Goal: Contribute content: Add original content to the website for others to see

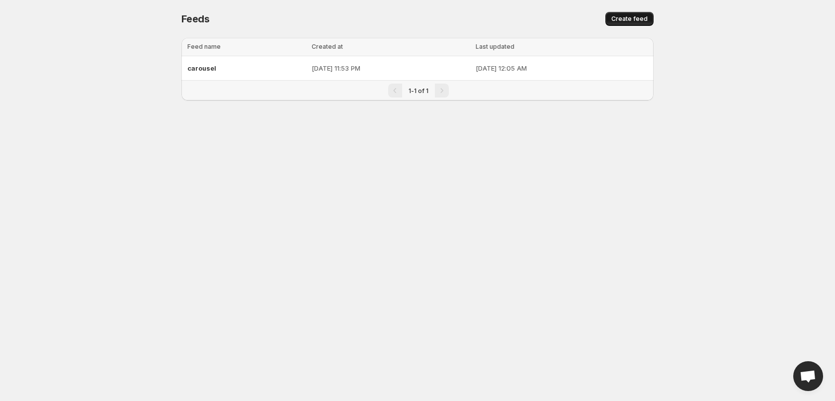
click at [635, 21] on span "Create feed" at bounding box center [630, 19] width 36 height 8
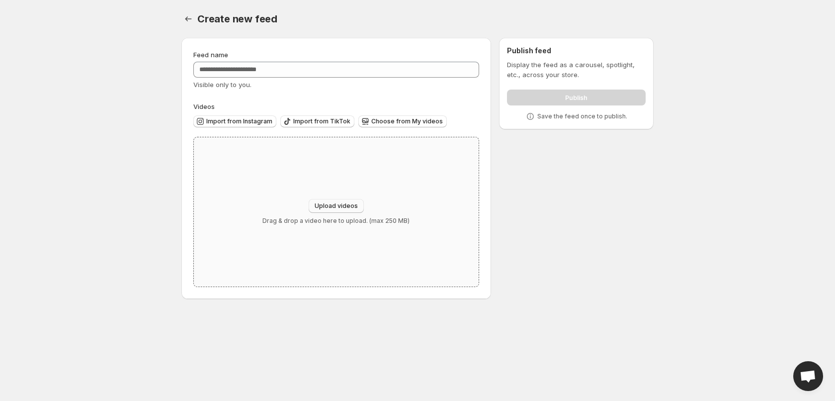
click at [328, 205] on span "Upload videos" at bounding box center [336, 206] width 43 height 8
type input "**********"
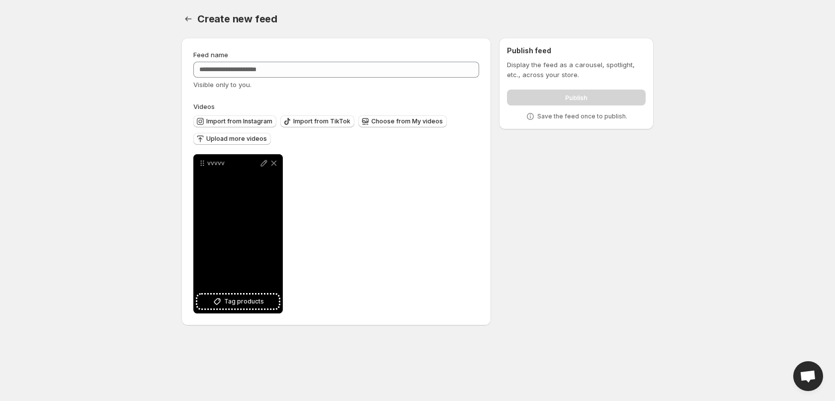
click at [237, 184] on div "vvvvv" at bounding box center [237, 233] width 89 height 159
click at [265, 163] on icon at bounding box center [264, 163] width 6 height 6
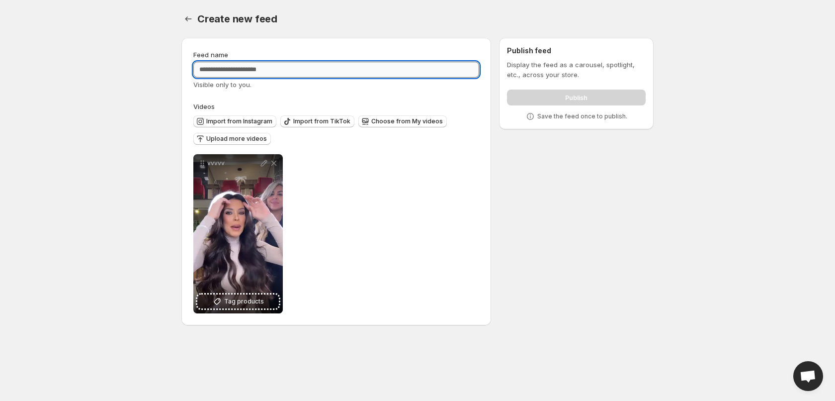
click at [244, 66] on input "Feed name" at bounding box center [336, 70] width 286 height 16
type input "***"
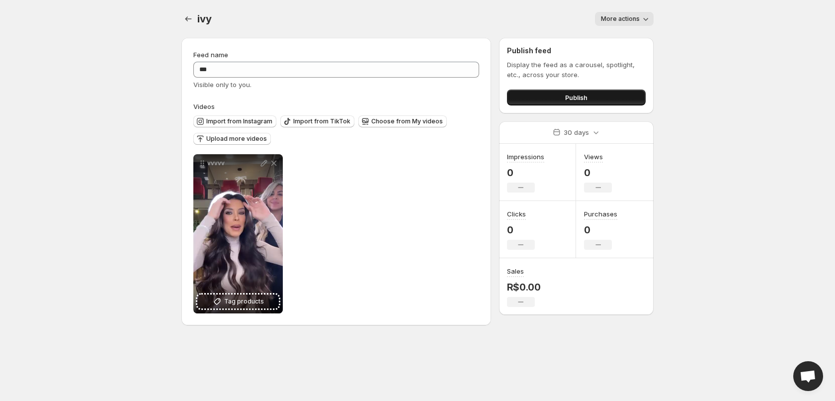
click at [577, 96] on span "Publish" at bounding box center [576, 97] width 22 height 10
click at [584, 96] on span "Publish" at bounding box center [576, 97] width 22 height 10
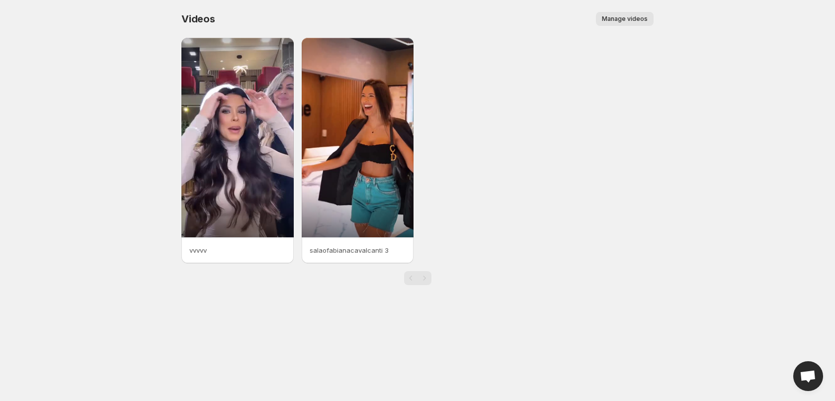
click at [630, 17] on span "Manage videos" at bounding box center [625, 19] width 46 height 8
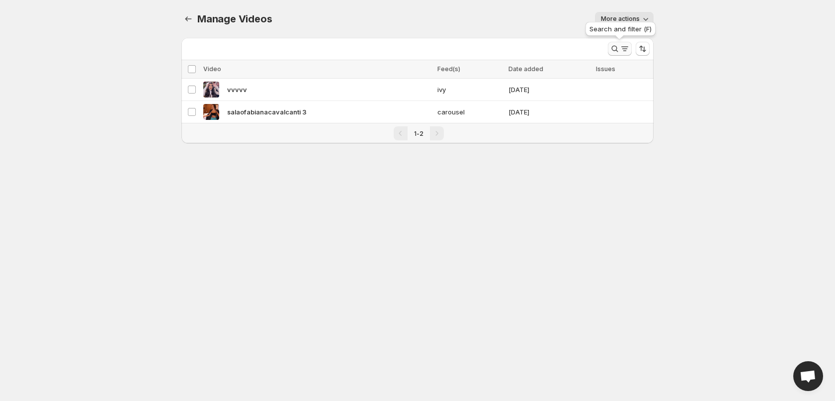
click at [625, 50] on icon "Search and filter results" at bounding box center [625, 49] width 10 height 10
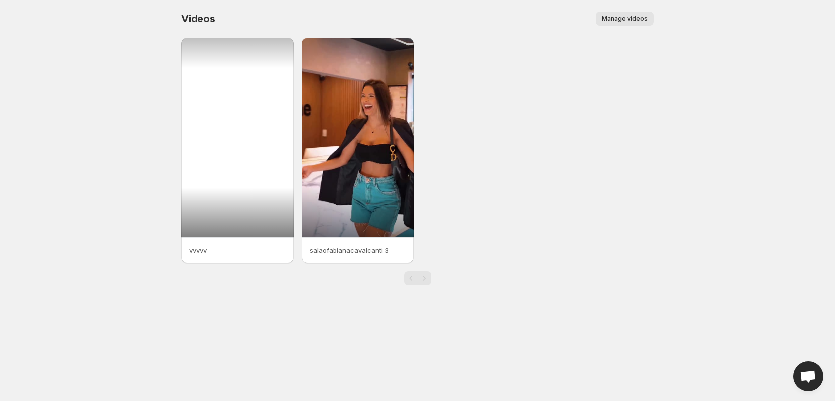
click at [221, 158] on div at bounding box center [237, 137] width 112 height 199
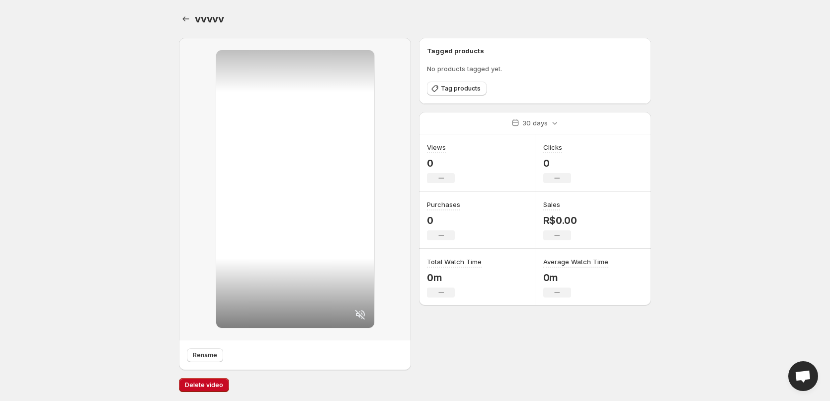
click at [360, 317] on icon at bounding box center [360, 314] width 12 height 12
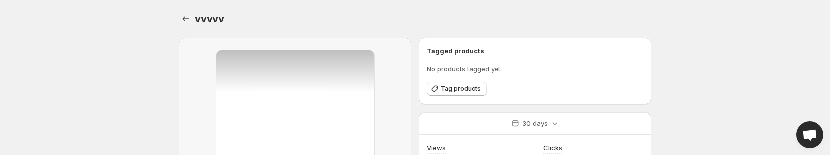
click at [108, 78] on body "Home Feeds Videos Subscription Settings vvvvv. This page is ready vvvvv Rename …" at bounding box center [415, 77] width 830 height 155
